Goal: Information Seeking & Learning: Learn about a topic

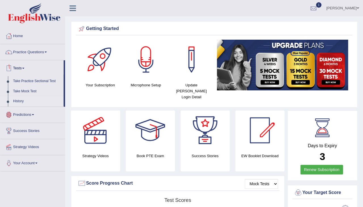
click at [21, 101] on link "History" at bounding box center [36, 101] width 53 height 10
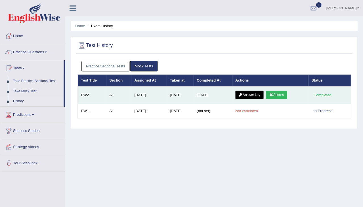
click at [260, 93] on link "Answer key" at bounding box center [249, 95] width 28 height 9
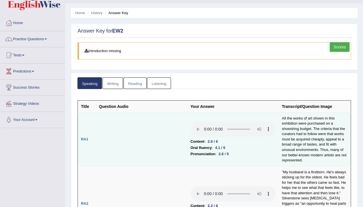
click at [190, 122] on audio at bounding box center [232, 129] width 85 height 15
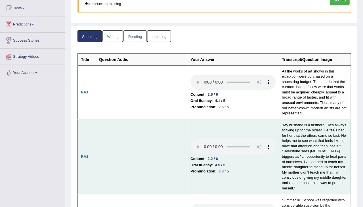
scroll to position [63, 0]
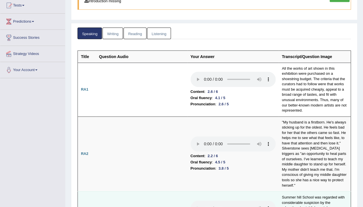
click at [190, 201] on audio at bounding box center [232, 208] width 85 height 15
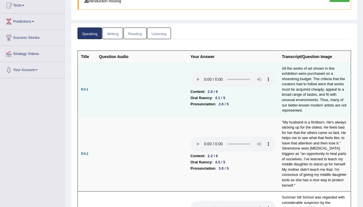
click at [190, 72] on audio at bounding box center [232, 79] width 85 height 15
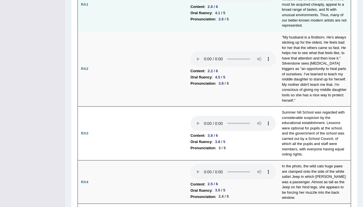
scroll to position [149, 0]
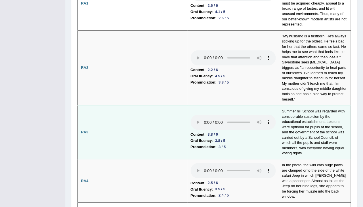
click at [190, 115] on audio at bounding box center [232, 122] width 85 height 15
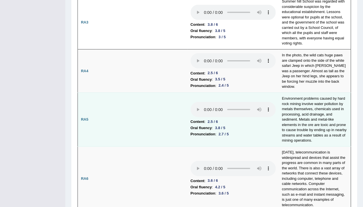
scroll to position [261, 0]
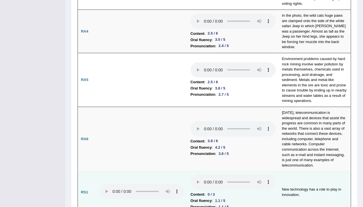
scroll to position [302, 0]
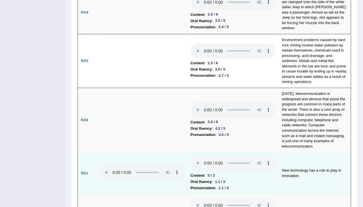
scroll to position [370, 0]
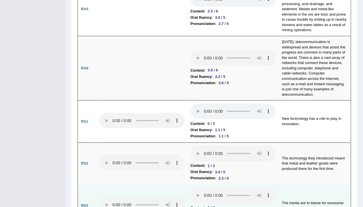
click at [190, 188] on audio at bounding box center [232, 195] width 85 height 15
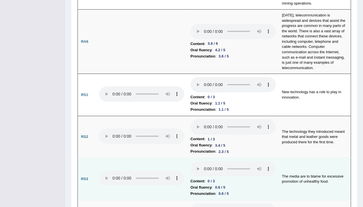
scroll to position [403, 0]
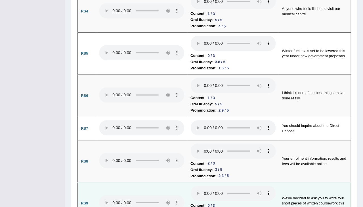
scroll to position [613, 0]
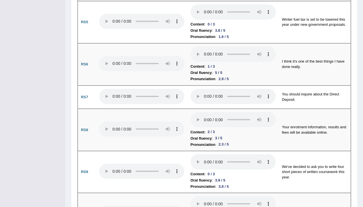
scroll to position [637, 0]
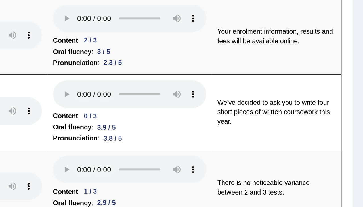
scroll to position [656, 0]
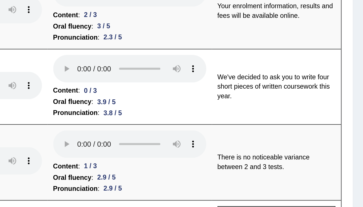
scroll to position [670, 0]
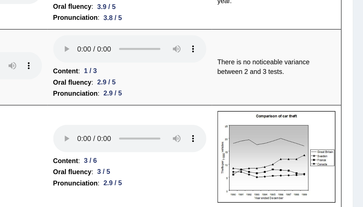
scroll to position [743, 0]
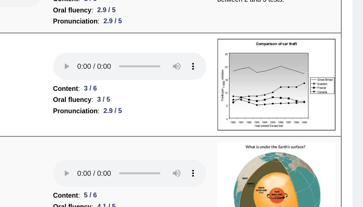
scroll to position [763, 0]
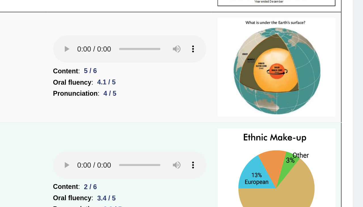
scroll to position [834, 0]
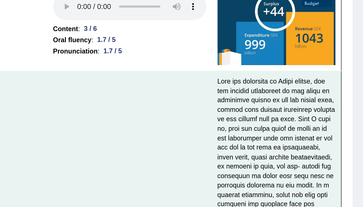
scroll to position [1033, 0]
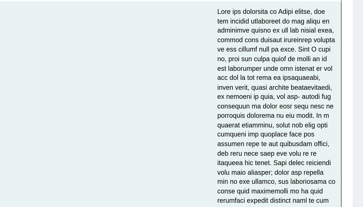
scroll to position [1076, 0]
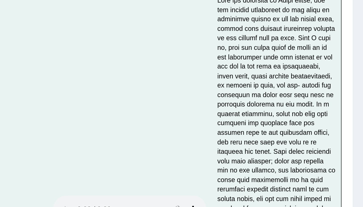
drag, startPoint x: 43, startPoint y: 31, endPoint x: 55, endPoint y: 33, distance: 12.1
drag, startPoint x: 30, startPoint y: 18, endPoint x: 49, endPoint y: 20, distance: 18.8
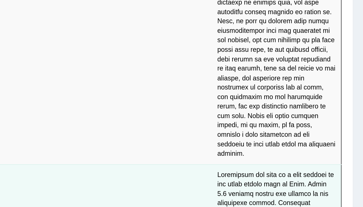
scroll to position [1254, 0]
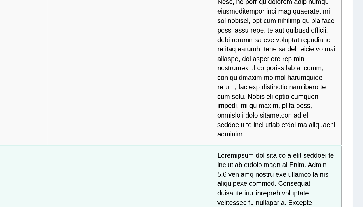
drag, startPoint x: 43, startPoint y: 19, endPoint x: 53, endPoint y: 20, distance: 10.8
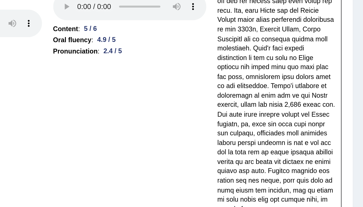
scroll to position [1430, 0]
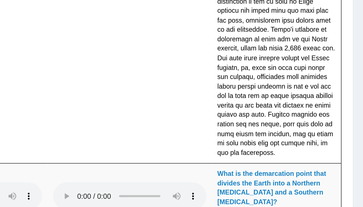
scroll to position [1465, 0]
drag, startPoint x: 31, startPoint y: 46, endPoint x: 48, endPoint y: 47, distance: 16.2
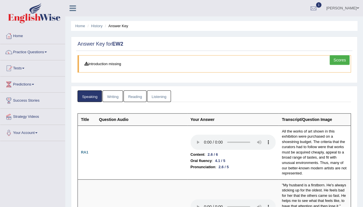
scroll to position [0, 0]
click at [122, 97] on link "Writing" at bounding box center [112, 97] width 20 height 12
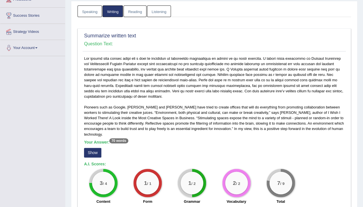
scroll to position [108, 0]
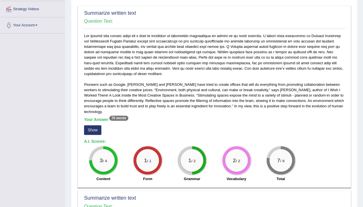
click at [94, 125] on button "Show" at bounding box center [92, 130] width 17 height 10
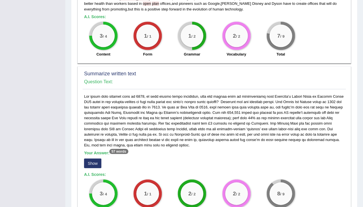
scroll to position [243, 0]
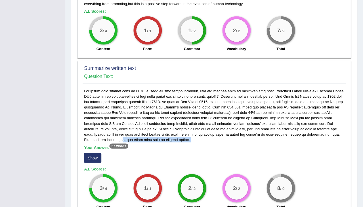
click at [112, 133] on div "Your Answer: 57 words Show A.I. Scores: 3 / 4 Content 1 / 1 Form 2 / 2 Grammar …" at bounding box center [214, 150] width 263 height 125
drag, startPoint x: 106, startPoint y: 139, endPoint x: 130, endPoint y: 136, distance: 24.3
click at [131, 145] on h5 "Your Answer: 57 words" at bounding box center [214, 147] width 260 height 5
click at [140, 145] on h5 "Your Answer: 57 words" at bounding box center [214, 147] width 260 height 5
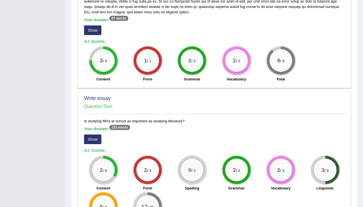
scroll to position [378, 0]
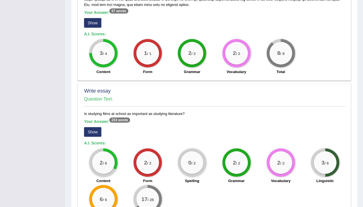
click at [89, 127] on button "Show" at bounding box center [92, 132] width 17 height 10
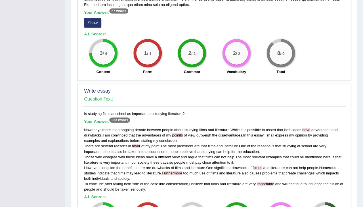
scroll to position [441, 0]
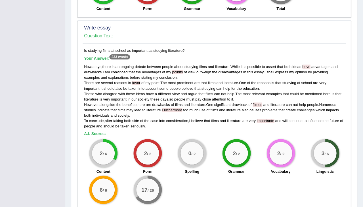
drag, startPoint x: 98, startPoint y: 138, endPoint x: 111, endPoint y: 138, distance: 13.9
click at [111, 142] on div "2 / 6" at bounding box center [103, 153] width 23 height 23
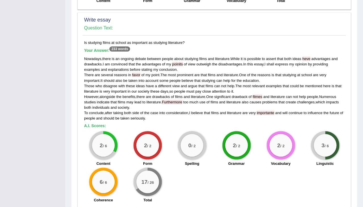
scroll to position [450, 0]
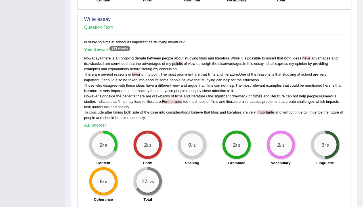
click at [232, 180] on div "2 / 6 Content 2 / 2 Form 0 / 2 Spelling 2 / 2 Grammar 2 / 2 Vocabulary 3 / 6 Li…" at bounding box center [214, 167] width 266 height 73
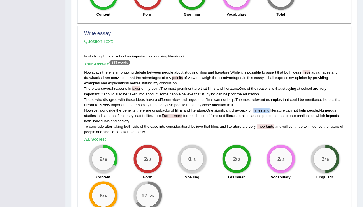
drag, startPoint x: 258, startPoint y: 98, endPoint x: 275, endPoint y: 98, distance: 17.3
click at [275, 98] on div "Nowadays , there is an ongoing debate between people about studying films and l…" at bounding box center [214, 102] width 260 height 65
drag, startPoint x: 102, startPoint y: 47, endPoint x: 113, endPoint y: 47, distance: 10.5
click at [113, 54] on div "Is studying films at school as important as studying literature? Your Answer: 2…" at bounding box center [214, 137] width 263 height 166
click at [182, 114] on span "Furthermore" at bounding box center [172, 116] width 20 height 4
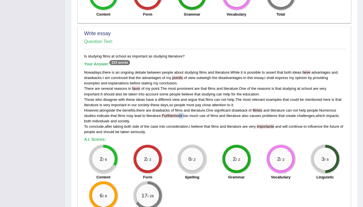
drag, startPoint x: 184, startPoint y: 103, endPoint x: 180, endPoint y: 103, distance: 3.7
click at [180, 103] on div "Nowadays , there is an ongoing debate between people about studying films and l…" at bounding box center [214, 102] width 260 height 65
click at [203, 125] on span "believe" at bounding box center [197, 127] width 12 height 4
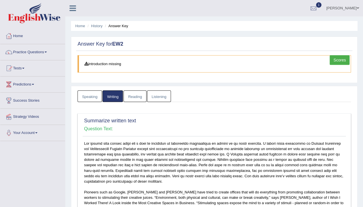
scroll to position [0, 0]
click at [144, 94] on link "Reading" at bounding box center [134, 97] width 23 height 12
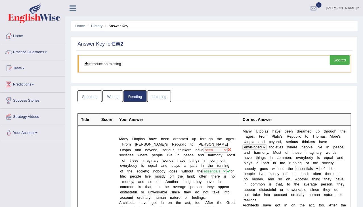
click at [161, 94] on link "Listening" at bounding box center [159, 97] width 24 height 12
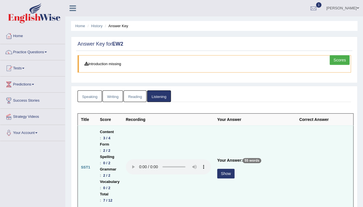
scroll to position [26, 0]
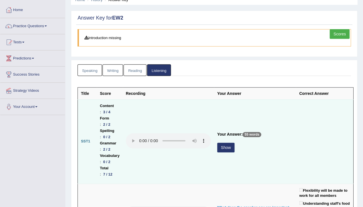
click at [234, 143] on button "Show" at bounding box center [225, 148] width 17 height 10
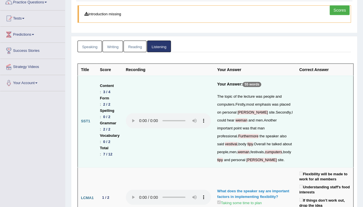
scroll to position [121, 0]
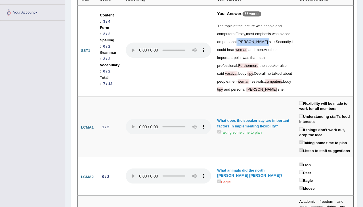
drag, startPoint x: 242, startPoint y: 48, endPoint x: 253, endPoint y: 48, distance: 11.1
click at [253, 48] on div "The topic of the lecture was people and computers . Firstly , most emphasis was…" at bounding box center [255, 57] width 76 height 71
drag, startPoint x: 248, startPoint y: 55, endPoint x: 257, endPoint y: 55, distance: 8.8
click at [247, 52] on span "weman" at bounding box center [241, 50] width 12 height 4
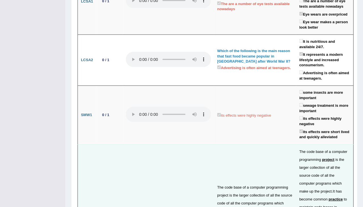
scroll to position [1284, 0]
drag, startPoint x: 102, startPoint y: 89, endPoint x: 121, endPoint y: 89, distance: 19.0
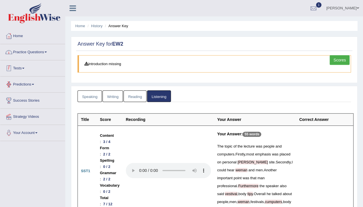
scroll to position [0, 0]
click at [39, 47] on link "Practice Questions" at bounding box center [32, 51] width 65 height 14
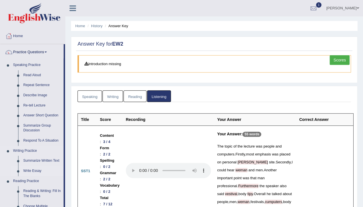
click at [29, 171] on link "Write Essay" at bounding box center [42, 171] width 43 height 10
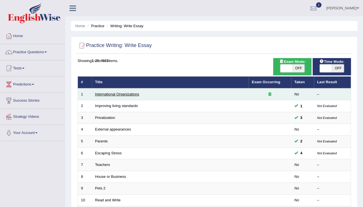
click at [113, 92] on link "International Organizations" at bounding box center [117, 94] width 44 height 4
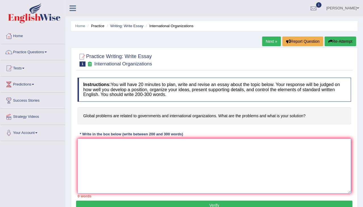
click at [132, 159] on textarea at bounding box center [213, 166] width 273 height 55
type textarea "mm"
click at [263, 44] on link "Next »" at bounding box center [271, 42] width 19 height 10
click at [144, 153] on textarea at bounding box center [213, 166] width 273 height 55
drag, startPoint x: 158, startPoint y: 22, endPoint x: 197, endPoint y: 62, distance: 54.8
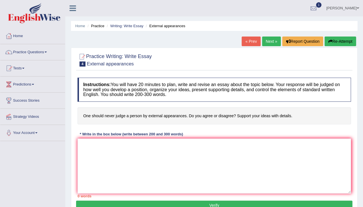
click at [197, 62] on div at bounding box center [213, 59] width 273 height 17
